Goal: Task Accomplishment & Management: Complete application form

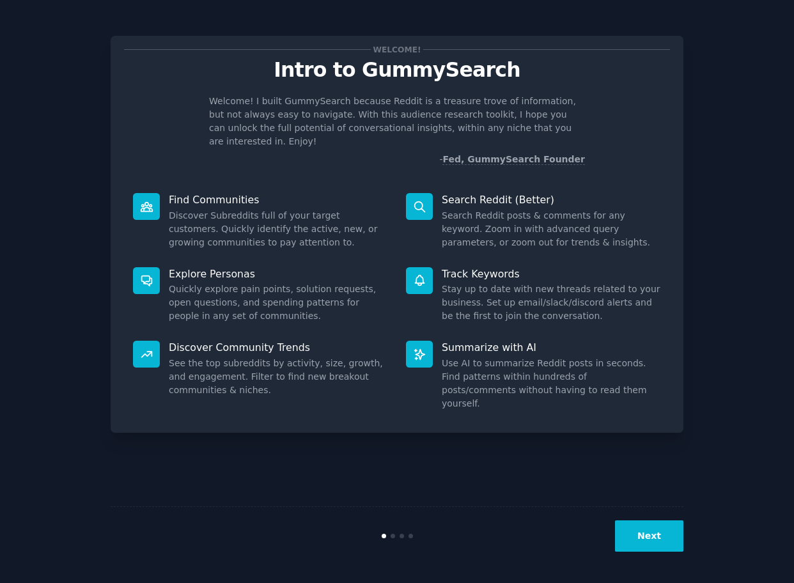
click at [650, 527] on button "Next" at bounding box center [649, 535] width 68 height 31
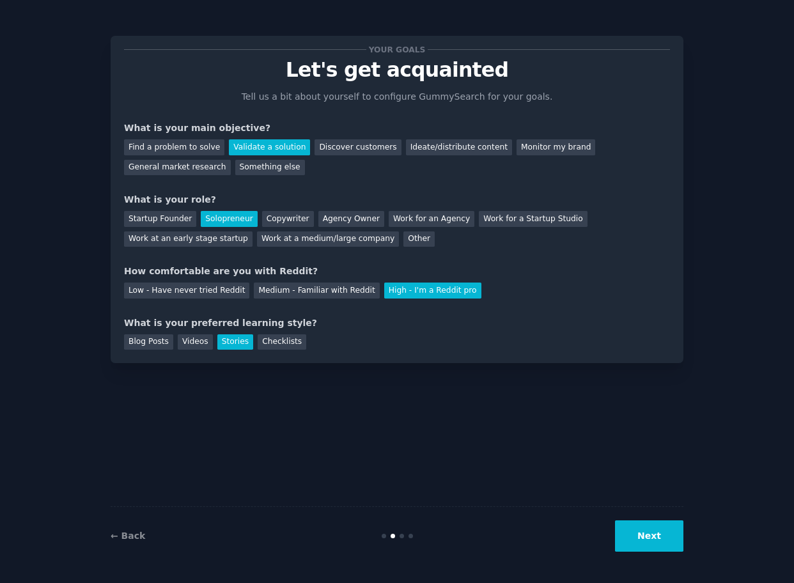
click at [650, 527] on button "Next" at bounding box center [649, 535] width 68 height 31
click at [650, 527] on div "Next" at bounding box center [587, 535] width 191 height 31
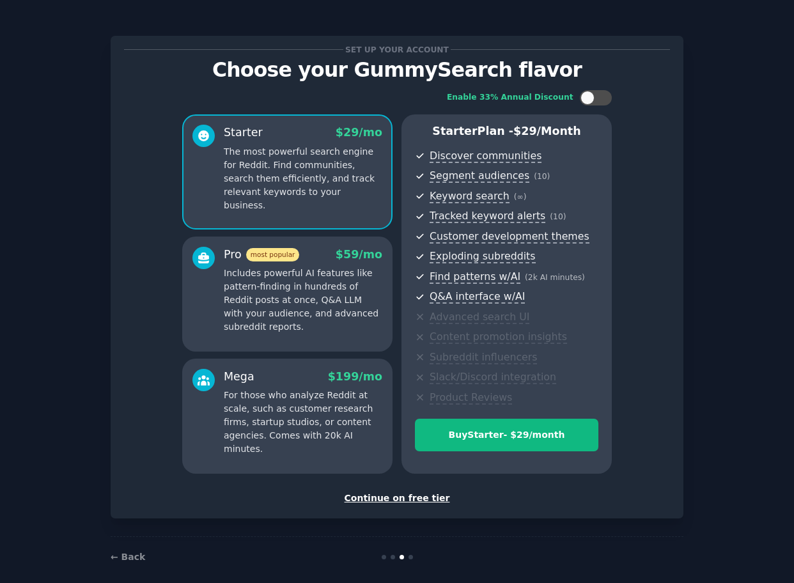
click at [421, 496] on div "Continue on free tier" at bounding box center [397, 498] width 546 height 13
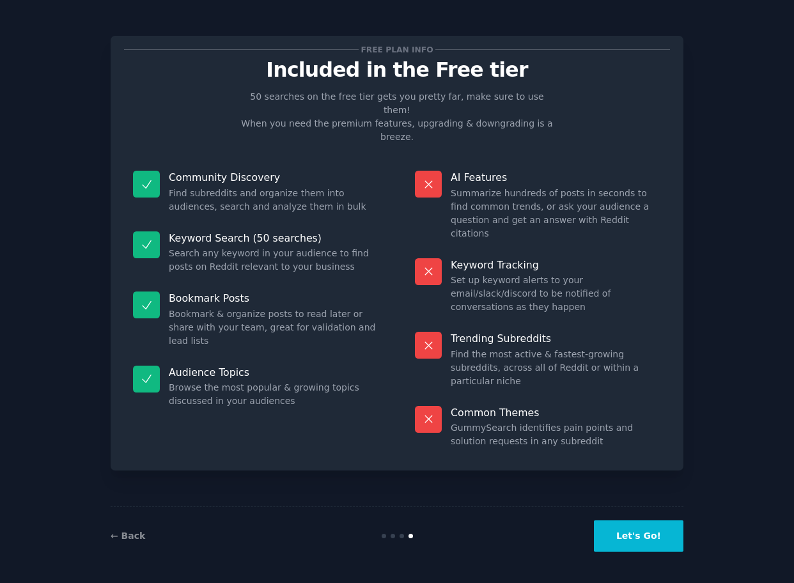
click at [627, 516] on div "← Back Let's Go!" at bounding box center [397, 535] width 573 height 59
click at [625, 522] on button "Let's Go!" at bounding box center [639, 535] width 90 height 31
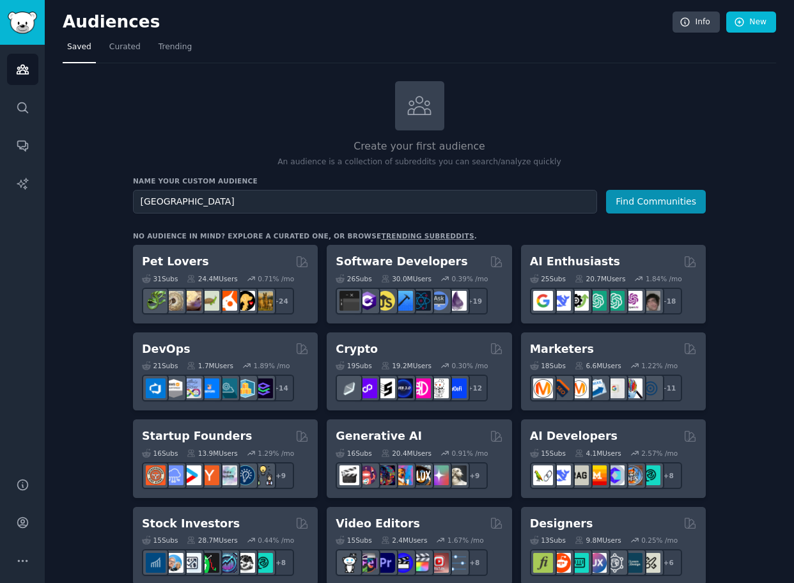
type input "[GEOGRAPHIC_DATA]"
click at [606, 190] on button "Find Communities" at bounding box center [656, 202] width 100 height 24
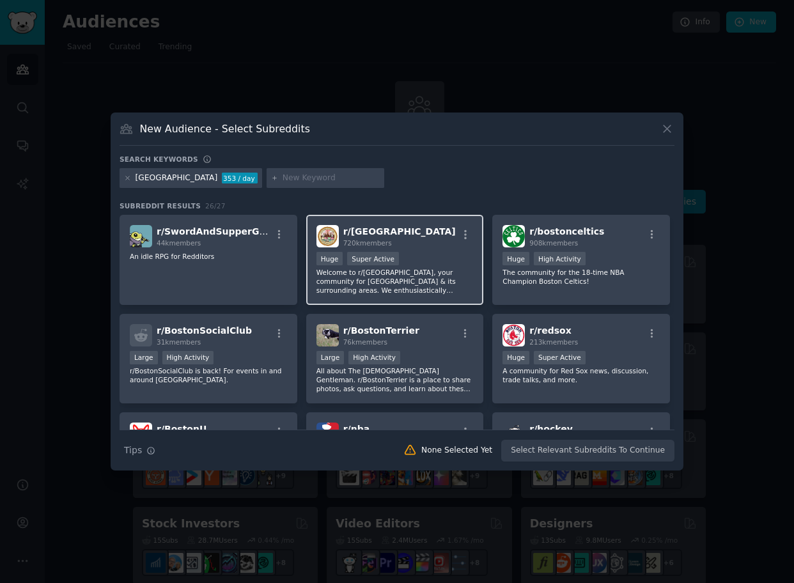
click at [426, 231] on div "r/ boston 720k members" at bounding box center [394, 236] width 157 height 22
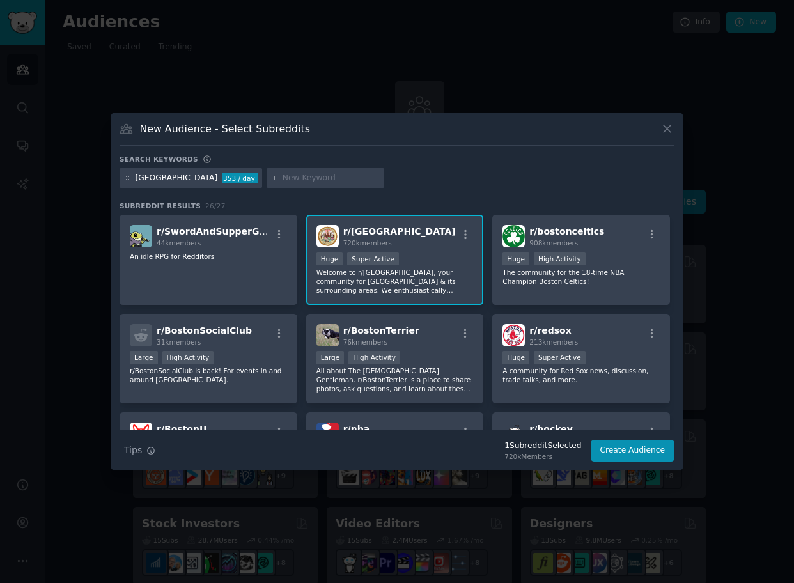
click at [285, 178] on input "text" at bounding box center [331, 179] width 97 height 12
type input "cambridge massachussets"
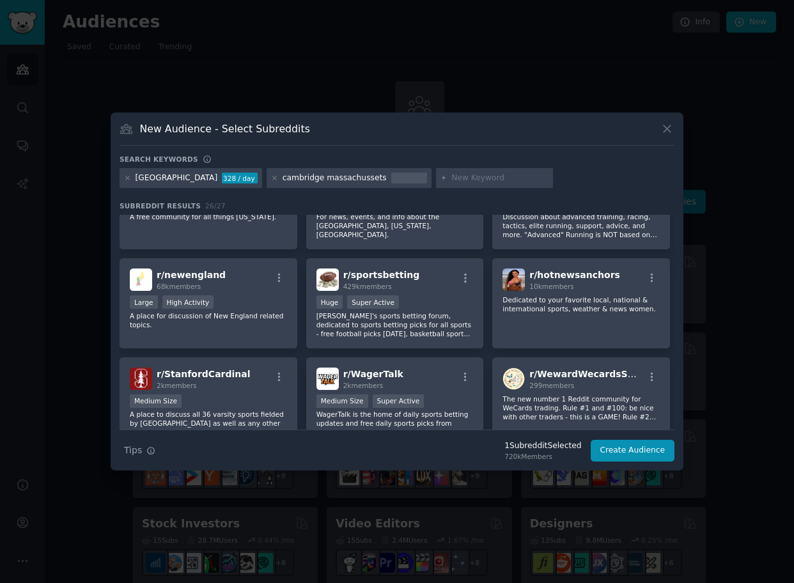
scroll to position [694, 0]
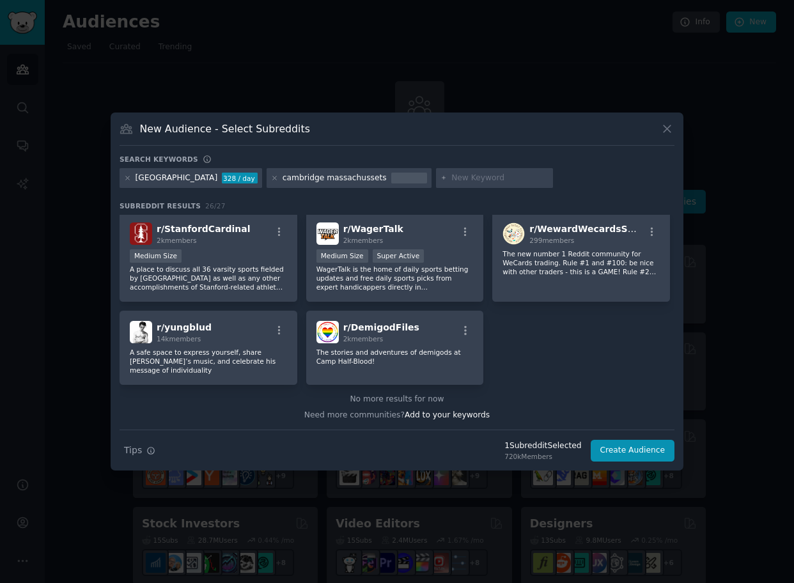
click at [267, 177] on div "cambridge massachussets" at bounding box center [349, 178] width 164 height 20
click at [271, 178] on icon at bounding box center [274, 178] width 7 height 7
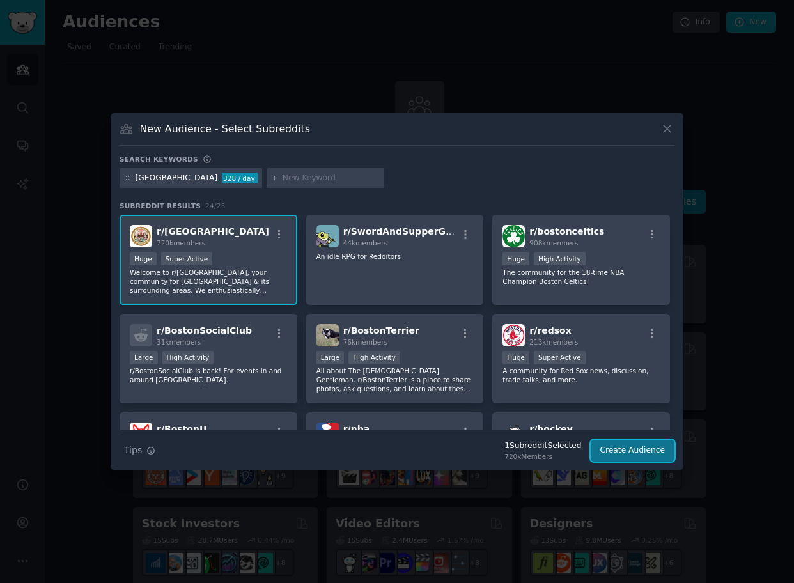
click at [626, 453] on button "Create Audience" at bounding box center [633, 451] width 84 height 22
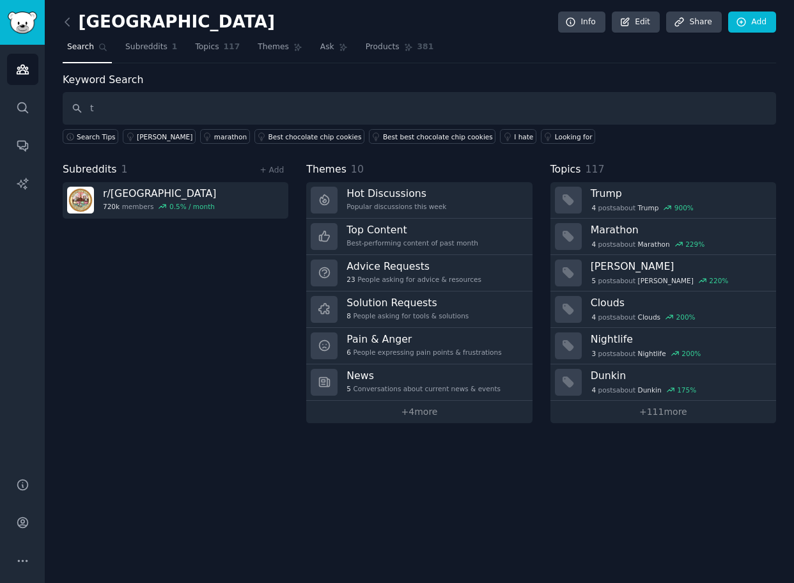
type input "t"
